Goal: Task Accomplishment & Management: Use online tool/utility

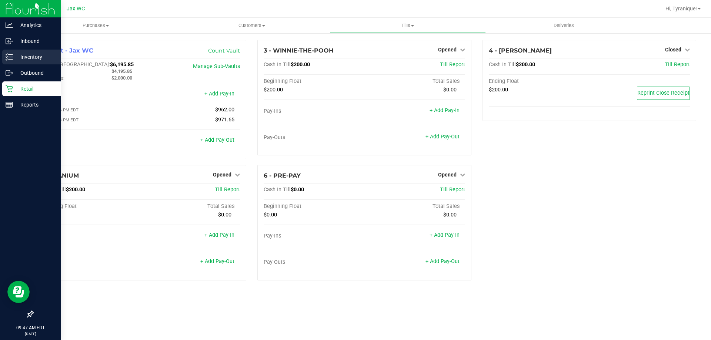
click at [16, 60] on p "Inventory" at bounding box center [35, 57] width 44 height 9
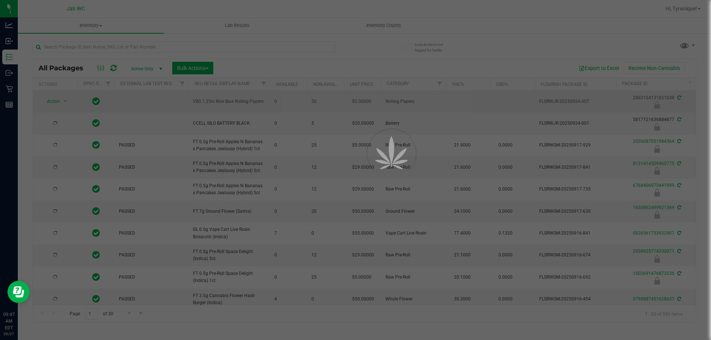
type input "[DATE]"
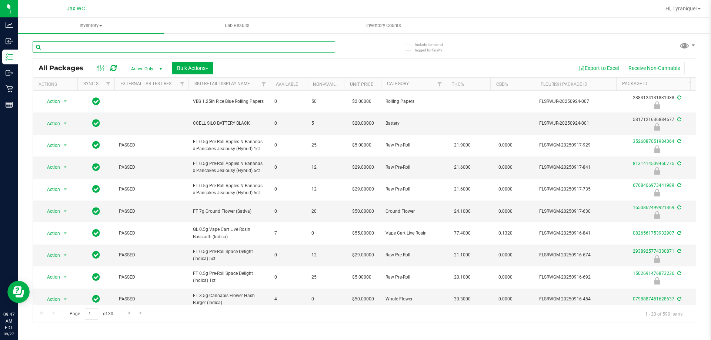
click at [117, 52] on input "text" at bounding box center [184, 46] width 303 height 11
type input "1739712092667466"
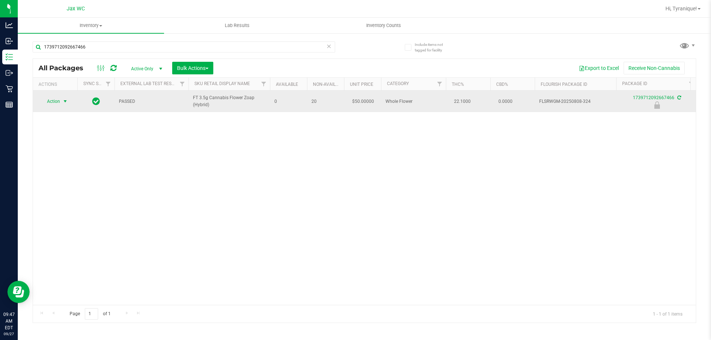
click at [59, 102] on span "Action" at bounding box center [50, 101] width 20 height 10
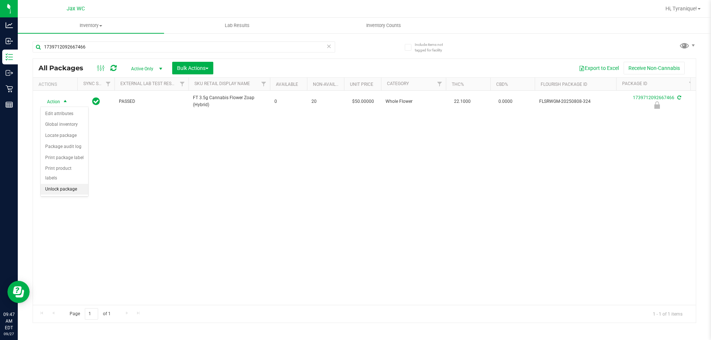
click at [72, 184] on li "Unlock package" at bounding box center [64, 189] width 47 height 11
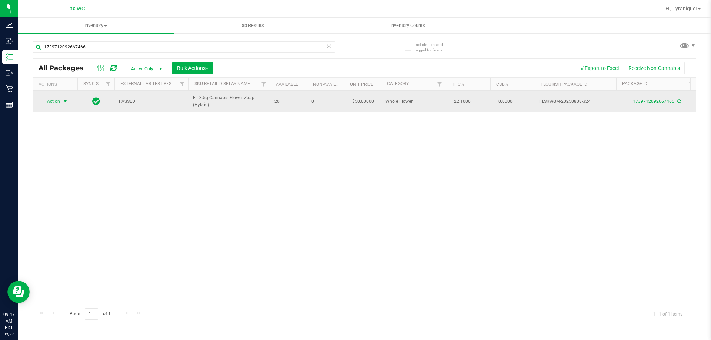
click at [64, 104] on span "select" at bounding box center [65, 101] width 6 height 6
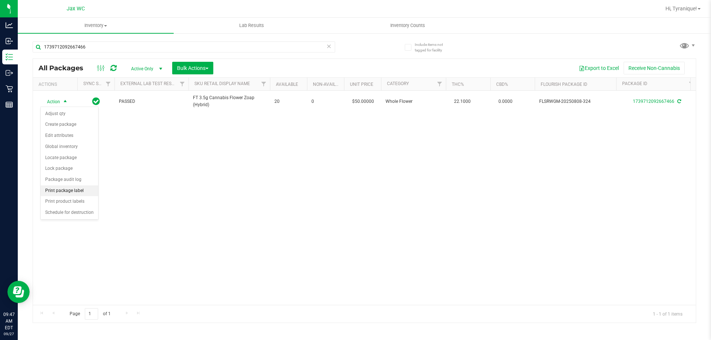
click at [79, 188] on li "Print package label" at bounding box center [69, 191] width 57 height 11
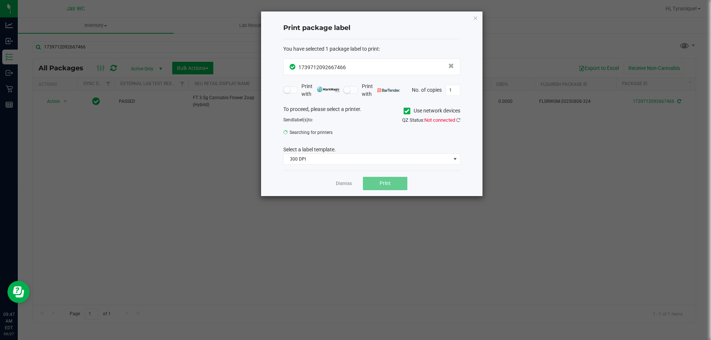
click at [455, 120] on span "QZ Status: Not connected" at bounding box center [431, 120] width 58 height 6
click at [459, 121] on icon at bounding box center [458, 120] width 4 height 5
click at [444, 137] on span "ZEBRA-3" at bounding box center [367, 135] width 167 height 10
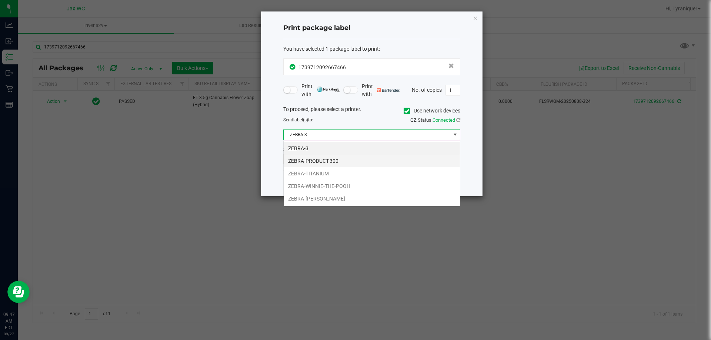
scroll to position [11, 177]
click at [319, 199] on li "ZEBRA-[PERSON_NAME]" at bounding box center [372, 199] width 176 height 13
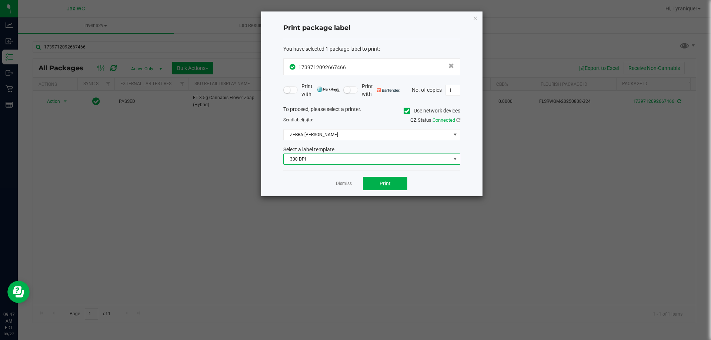
click at [308, 156] on span "300 DPI" at bounding box center [367, 159] width 167 height 10
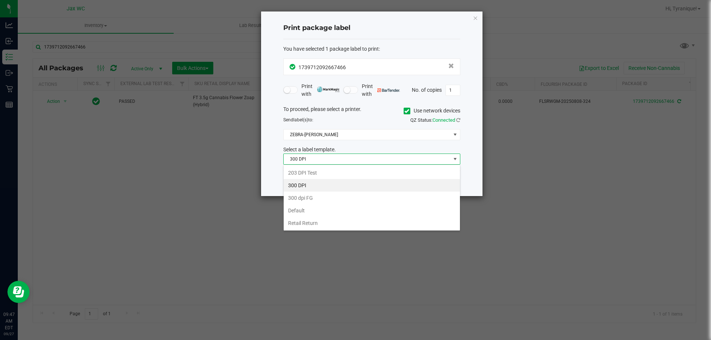
drag, startPoint x: 312, startPoint y: 173, endPoint x: 331, endPoint y: 178, distance: 20.4
click at [313, 172] on li "203 DPI Test" at bounding box center [372, 173] width 176 height 13
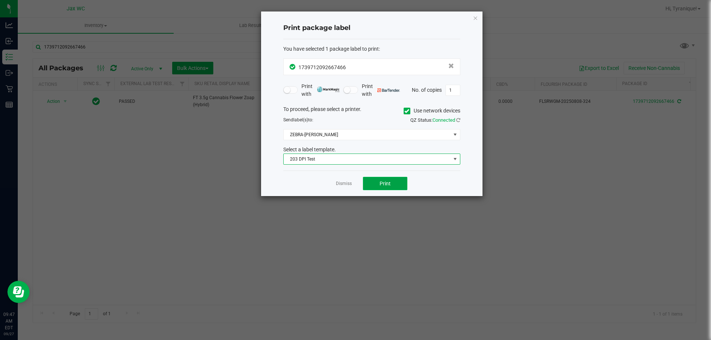
click at [364, 182] on button "Print" at bounding box center [385, 183] width 44 height 13
click at [348, 185] on link "Dismiss" at bounding box center [344, 184] width 16 height 6
